Goal: Task Accomplishment & Management: Manage account settings

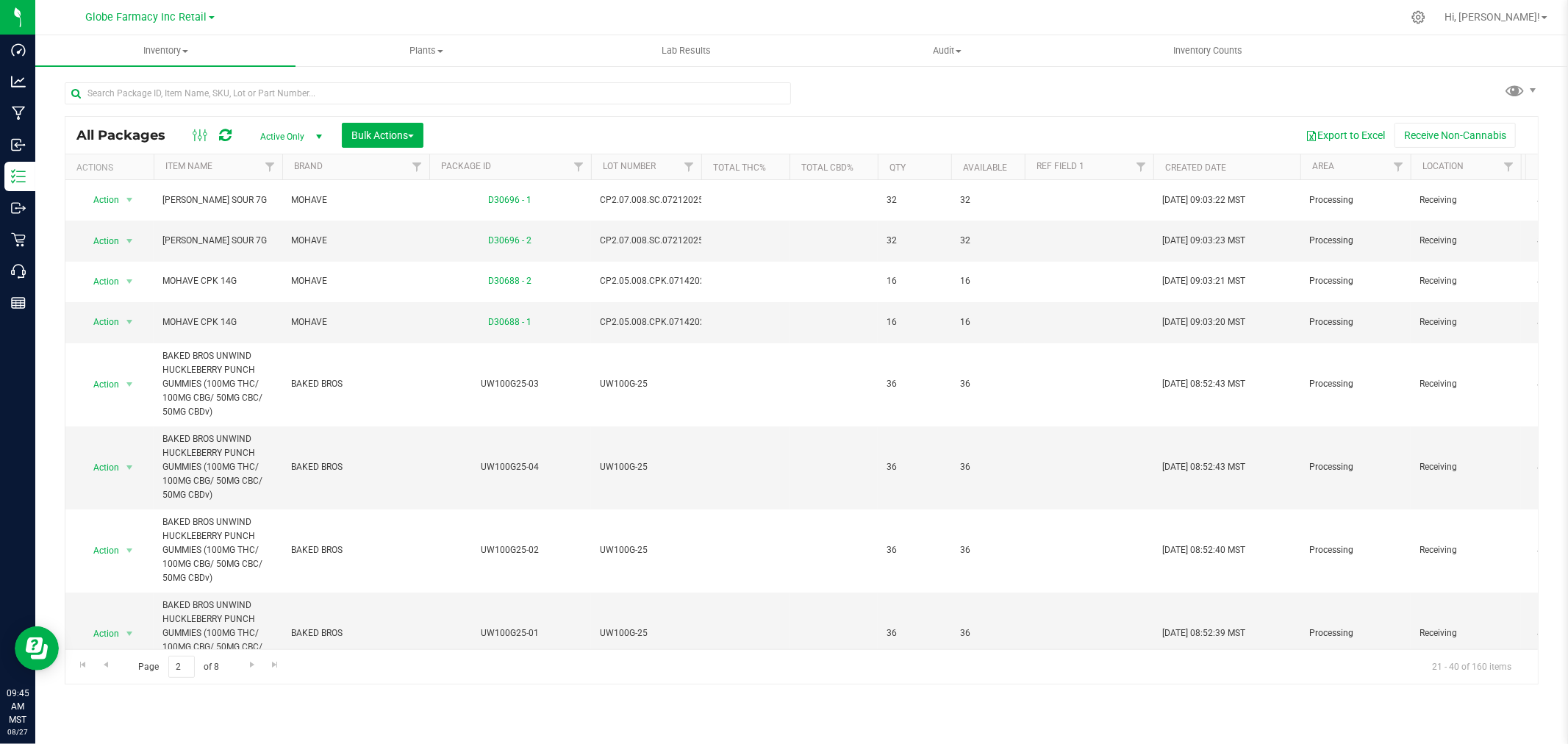
scroll to position [163, 0]
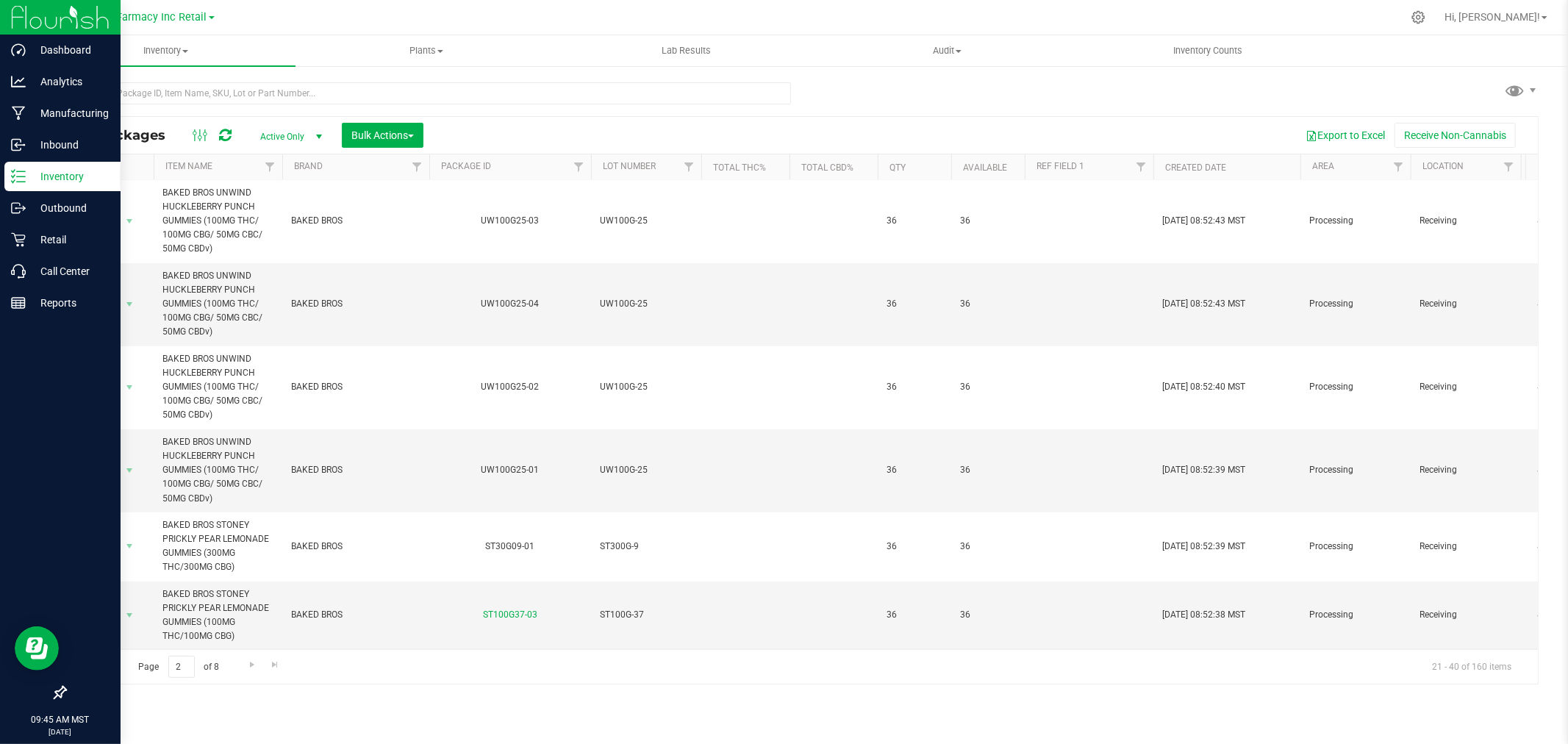
click at [30, 175] on p "Inventory" at bounding box center [70, 176] width 88 height 18
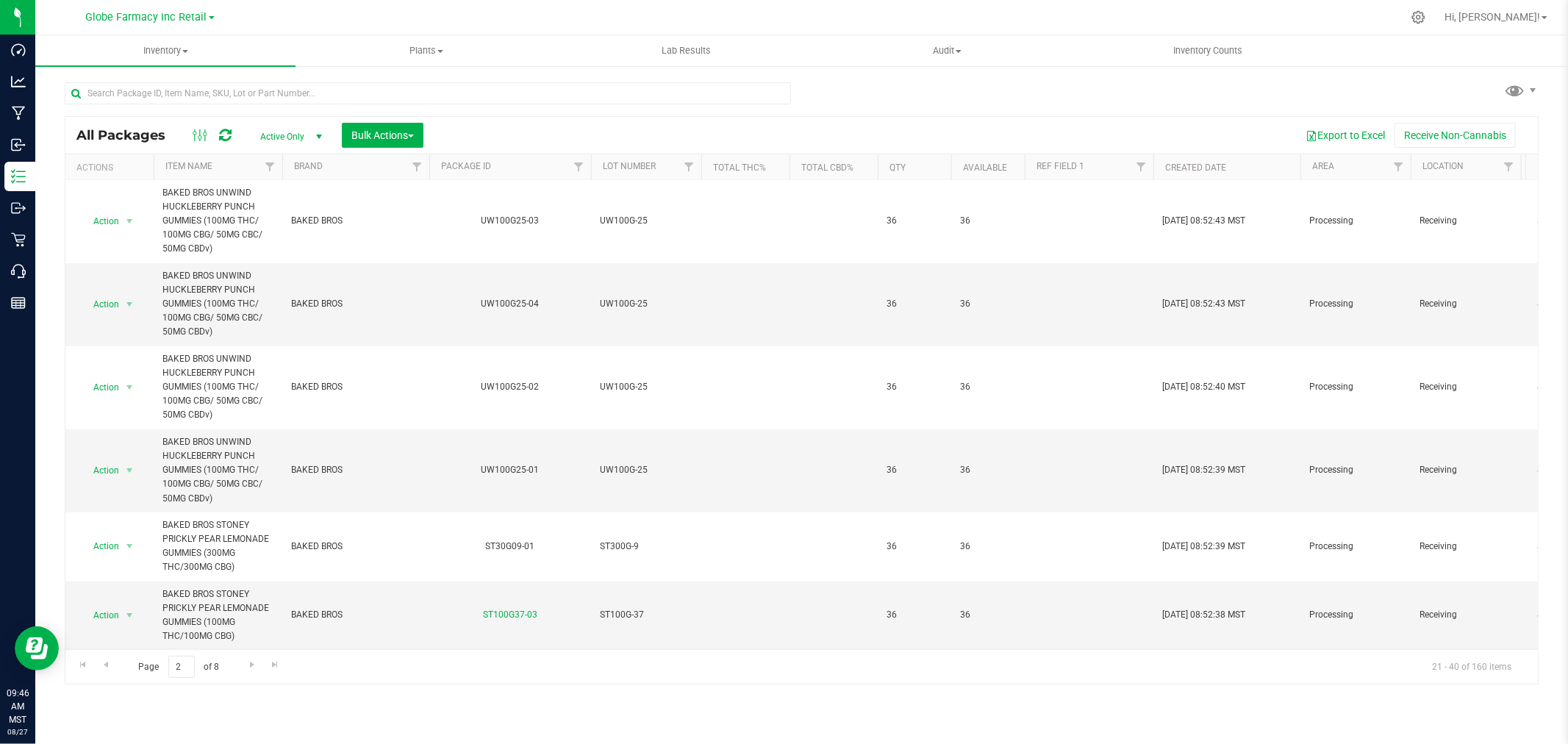
click at [1011, 99] on div "All Packages Active Only Active Only Lab Samples Locked All Bulk Actions Add to…" at bounding box center [801, 376] width 1473 height 616
click at [363, 142] on button "Bulk Actions" at bounding box center [382, 135] width 81 height 25
click at [457, 121] on div "All Packages Active Only Active Only Lab Samples Locked All Bulk Actions Add to…" at bounding box center [801, 135] width 1472 height 37
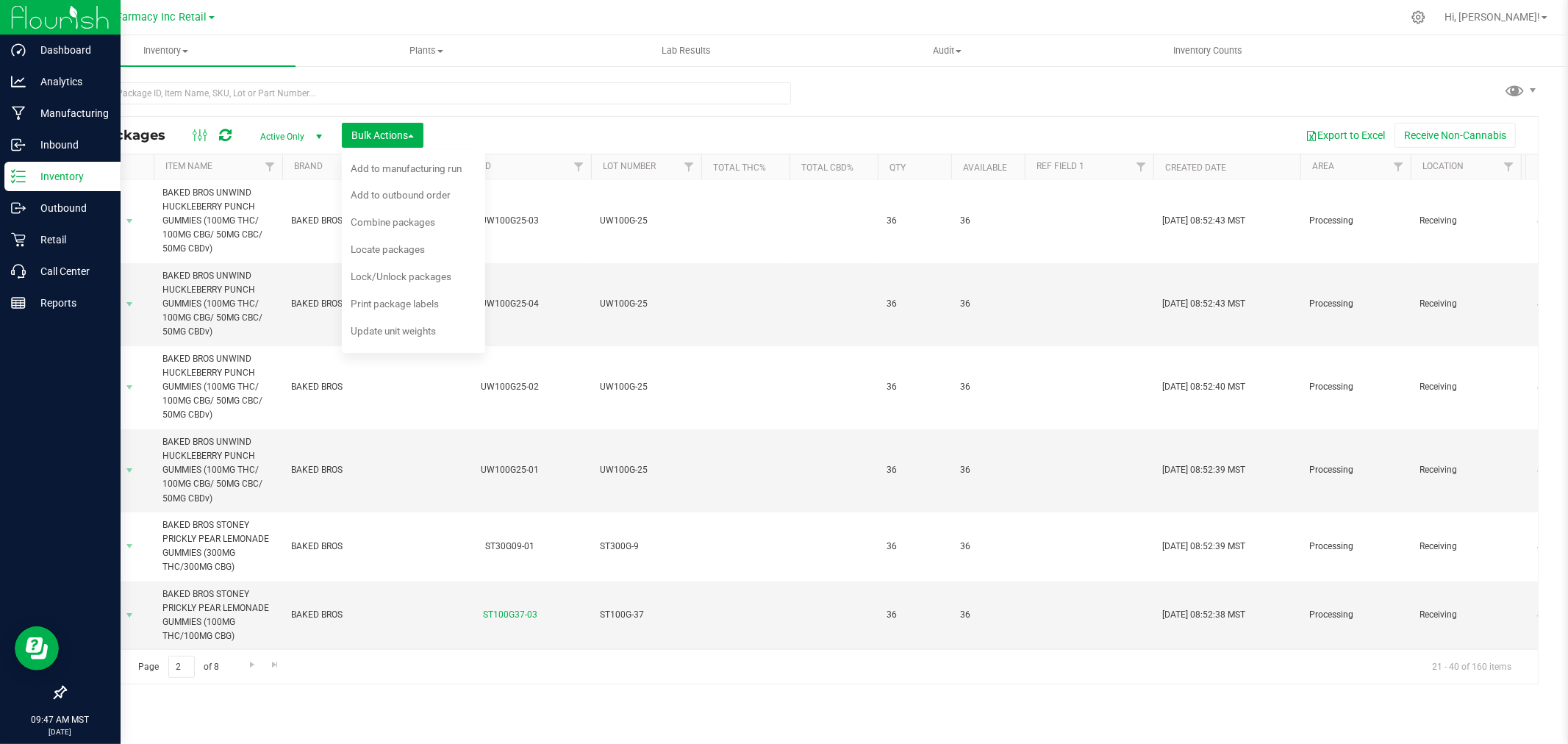
click at [34, 173] on p "Inventory" at bounding box center [70, 176] width 88 height 18
click at [34, 173] on p "Inventory" at bounding box center [70, 176] width 88 height 18
click at [60, 118] on p "Manufacturing" at bounding box center [70, 113] width 88 height 18
click at [63, 140] on p "Inbound" at bounding box center [70, 145] width 88 height 18
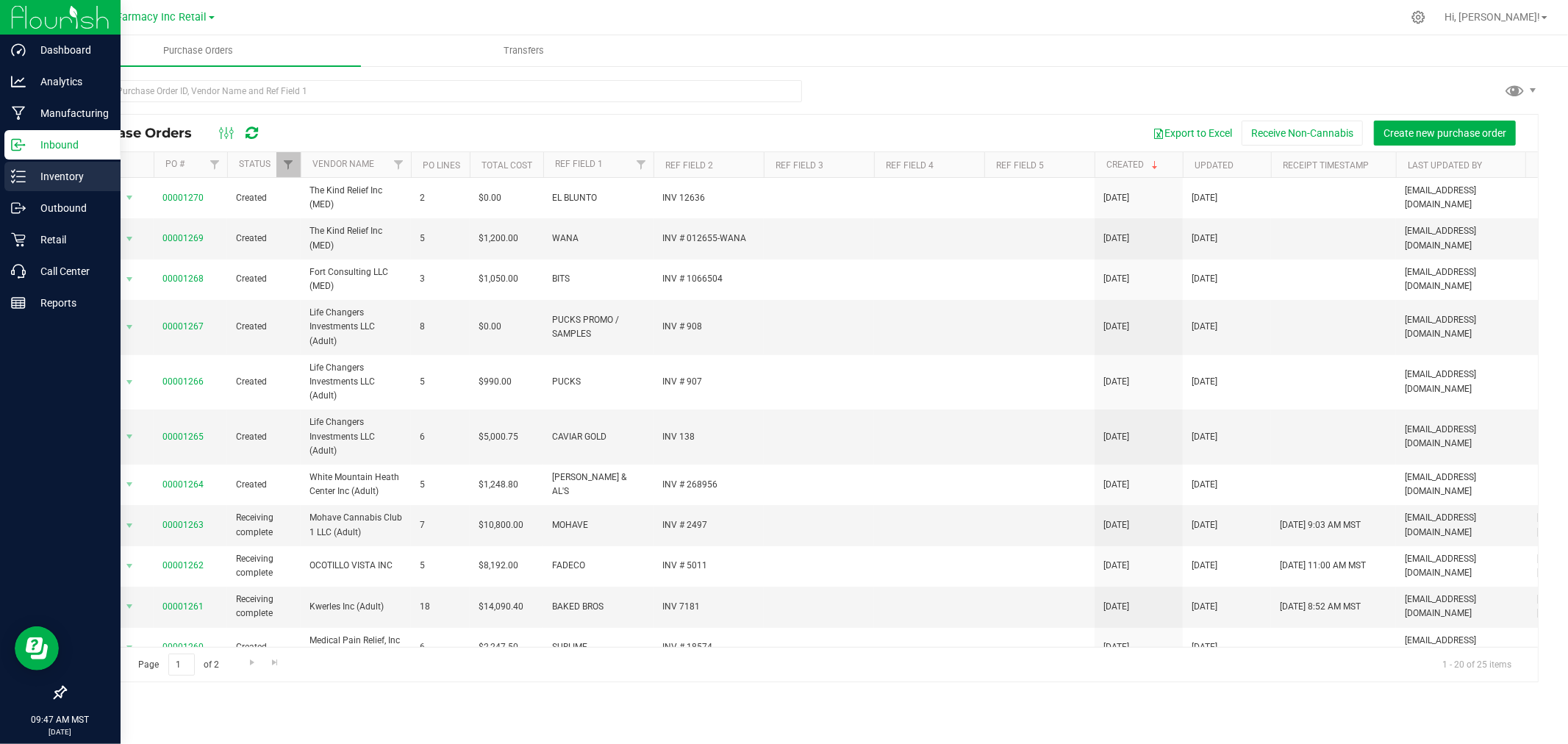
click at [74, 172] on p "Inventory" at bounding box center [70, 176] width 88 height 18
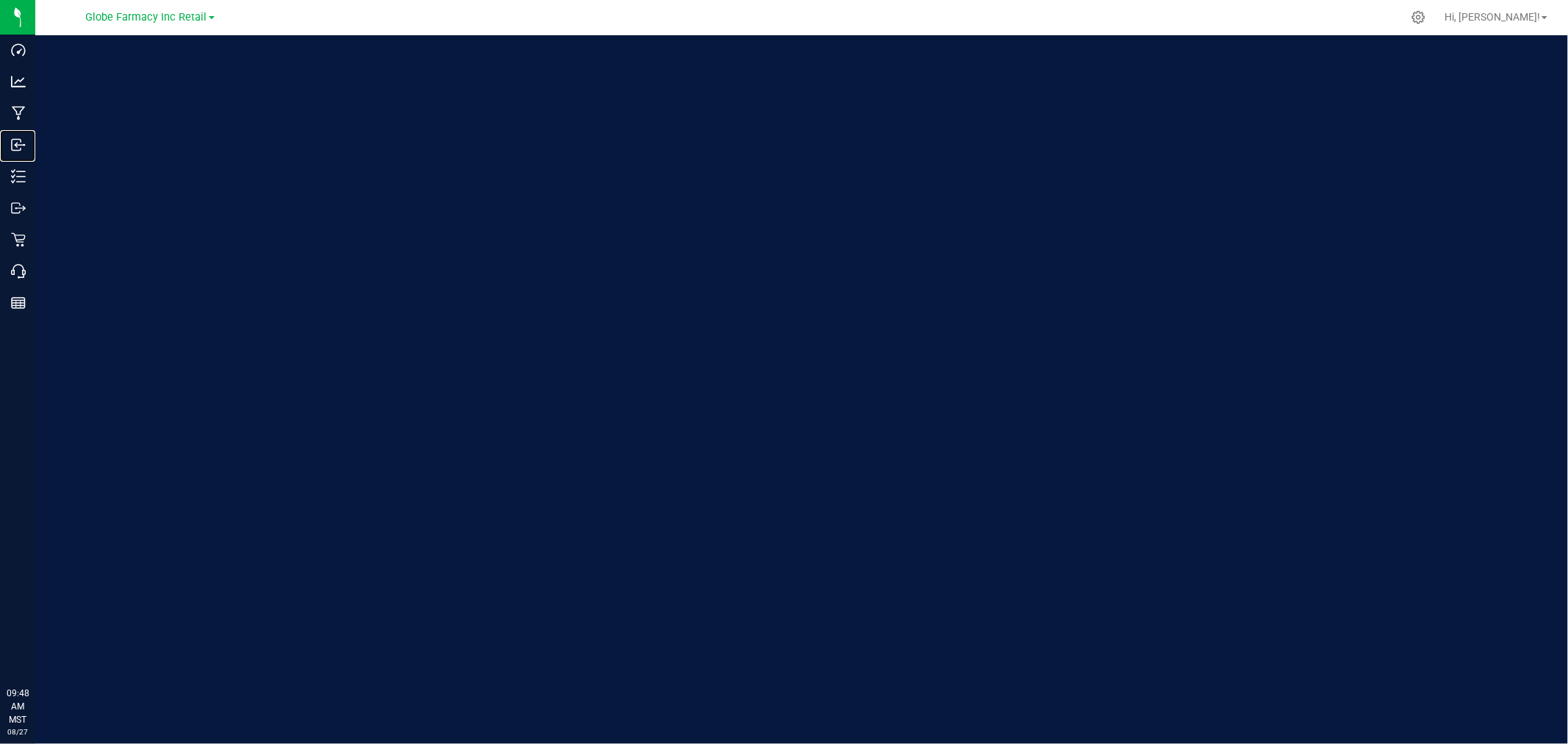
click at [20, 148] on icon at bounding box center [18, 145] width 15 height 15
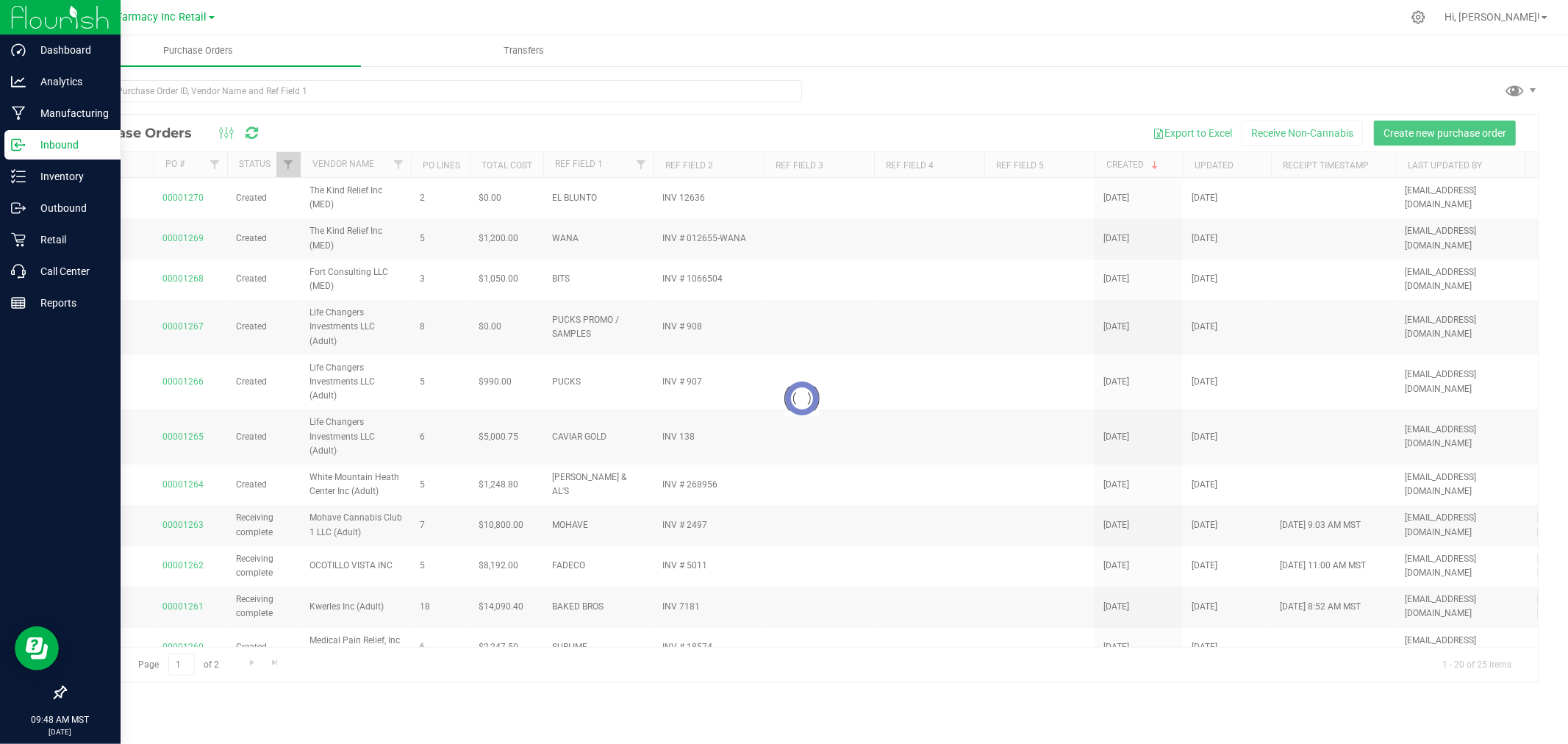
click at [31, 147] on p "Inbound" at bounding box center [70, 145] width 88 height 18
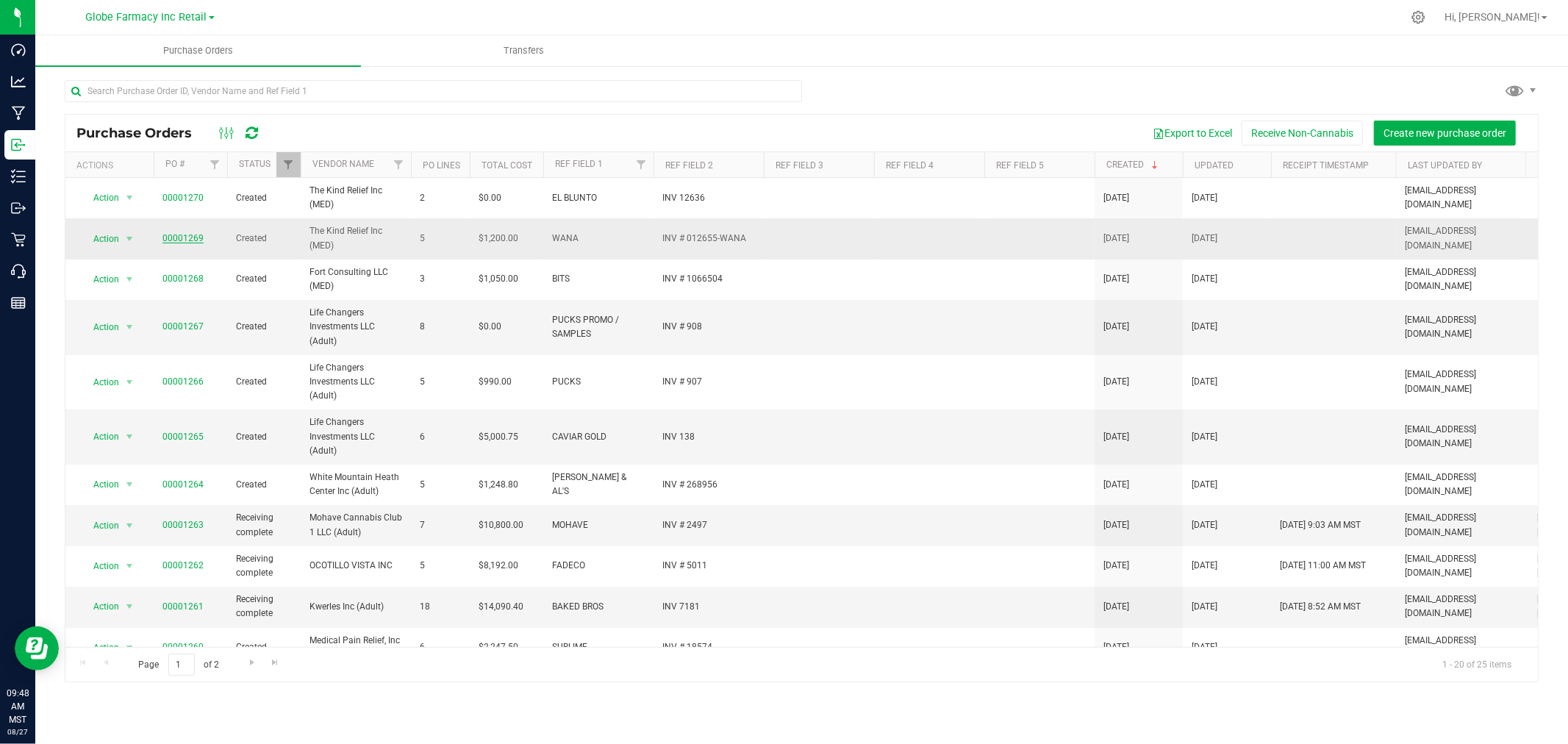
click at [182, 236] on link "00001269" at bounding box center [183, 238] width 41 height 10
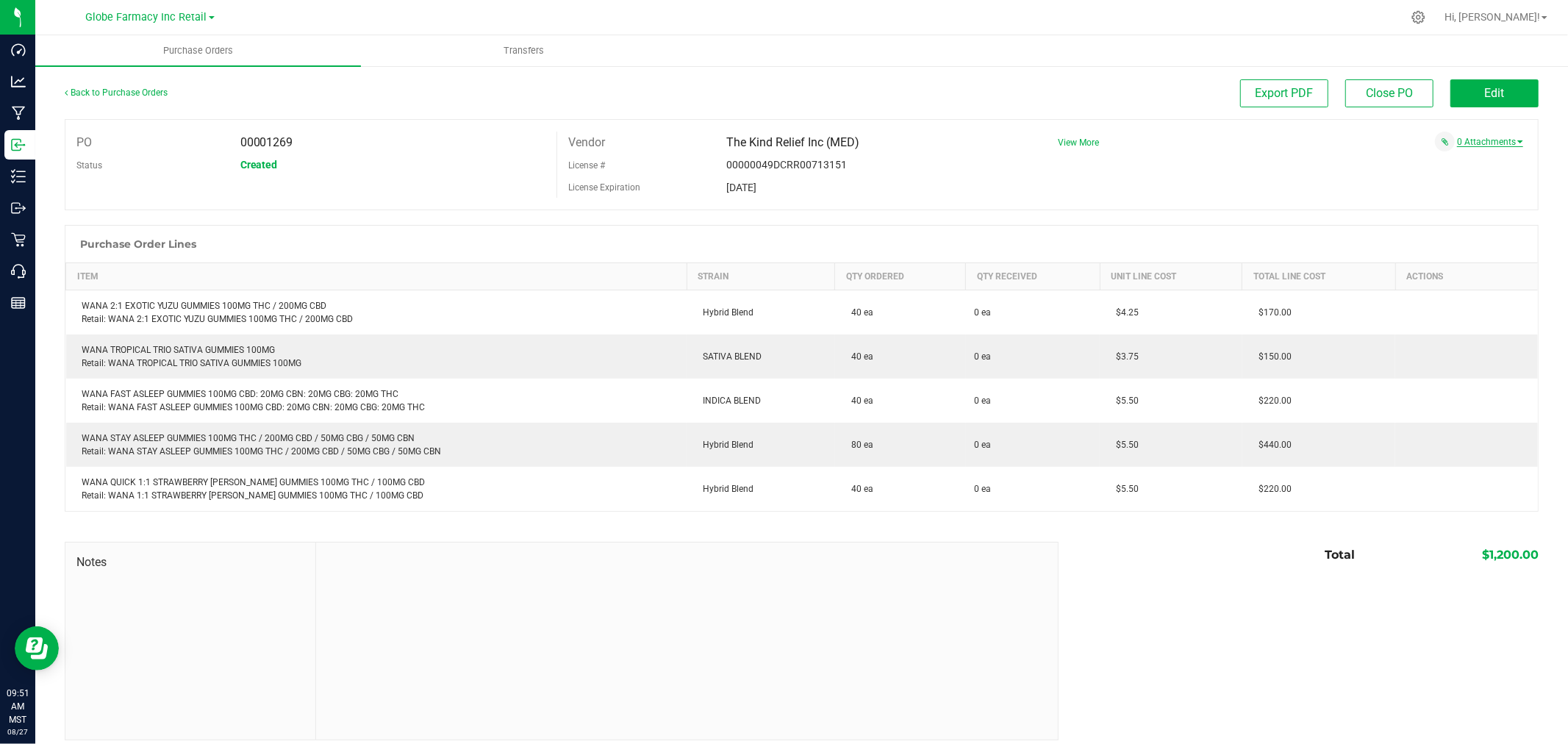
click at [1499, 138] on link "0 Attachments" at bounding box center [1490, 141] width 66 height 10
click at [1449, 167] on button "Attach new document" at bounding box center [1474, 161] width 96 height 13
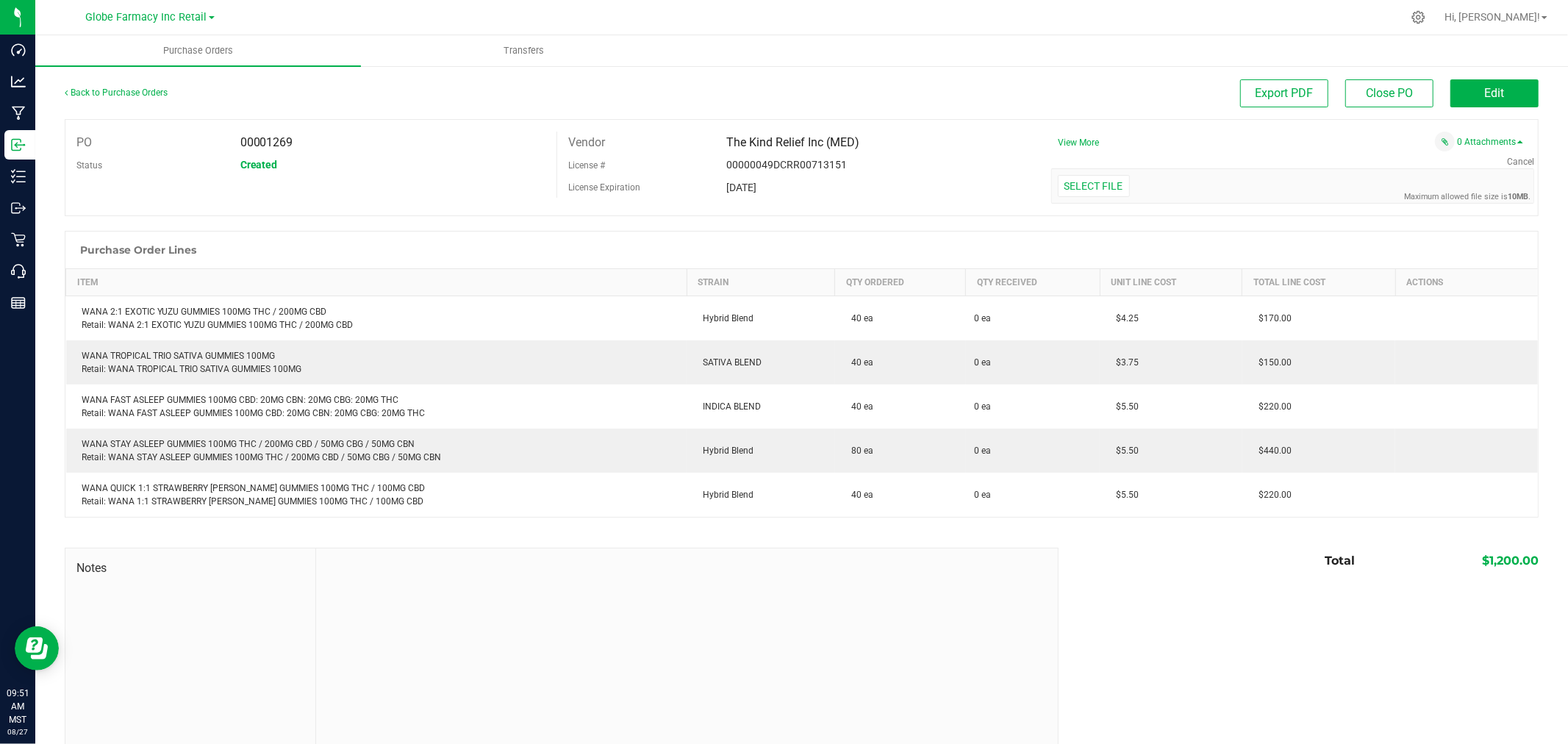
click at [1421, 164] on div "Cancel Maximum allowed file size is 10MB . Select file Drop files here to upload" at bounding box center [1285, 179] width 499 height 48
drag, startPoint x: 1132, startPoint y: 190, endPoint x: 1078, endPoint y: 193, distance: 54.1
click at [1126, 193] on div "Select file Drop files here to upload" at bounding box center [1293, 185] width 481 height 34
